Goal: Navigation & Orientation: Find specific page/section

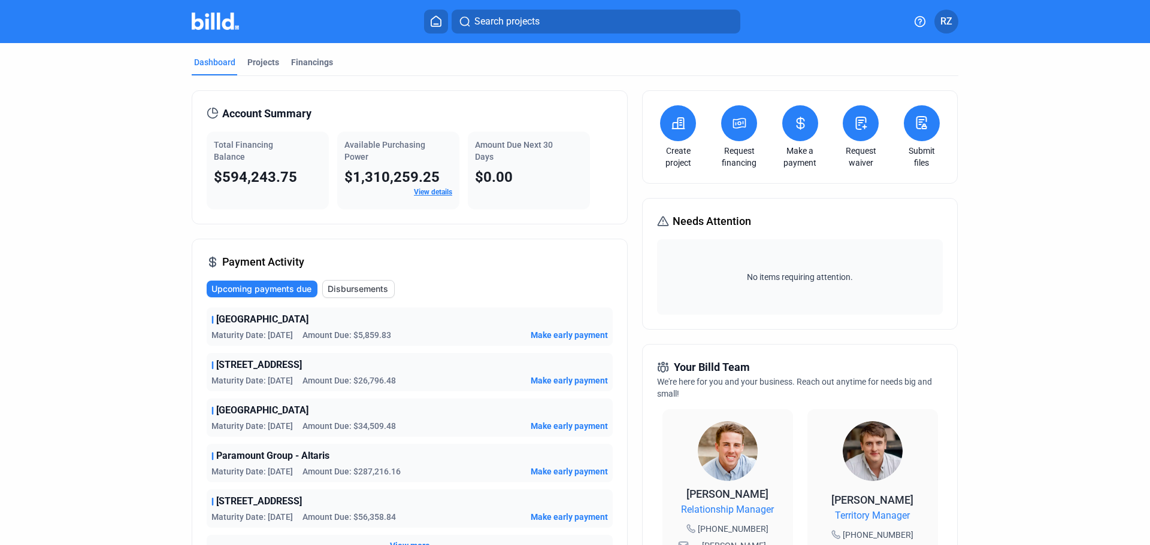
click at [218, 28] on img at bounding box center [215, 21] width 47 height 17
click at [256, 63] on div "Projects" at bounding box center [263, 62] width 32 height 12
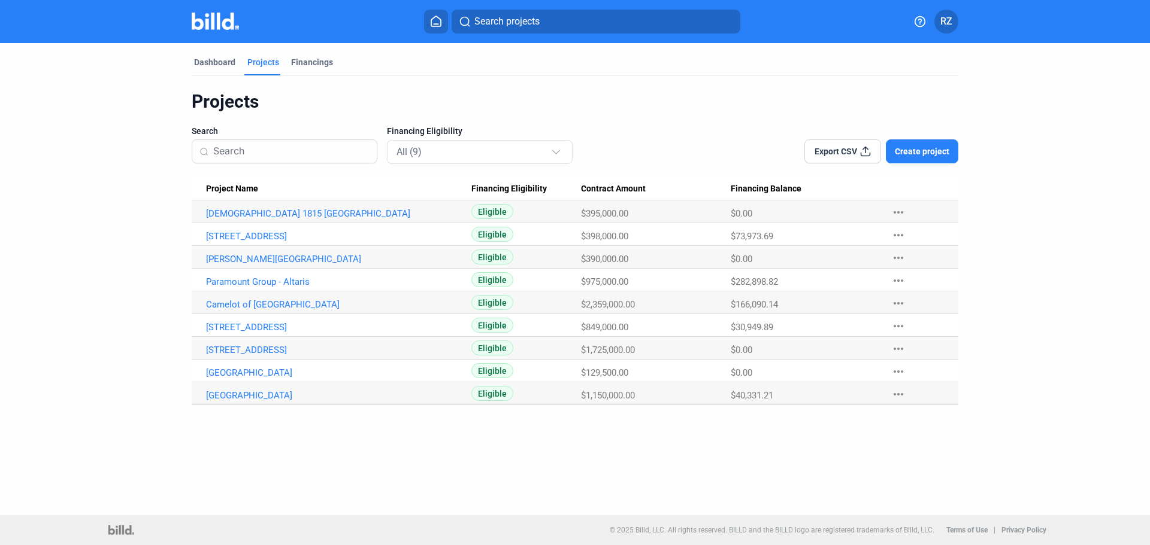
click at [202, 80] on div "Projects Search Financing Eligibility All (9) Export CSV Create project Project…" at bounding box center [575, 240] width 766 height 329
click at [211, 69] on div "Dashboard" at bounding box center [215, 65] width 46 height 19
